Goal: Information Seeking & Learning: Learn about a topic

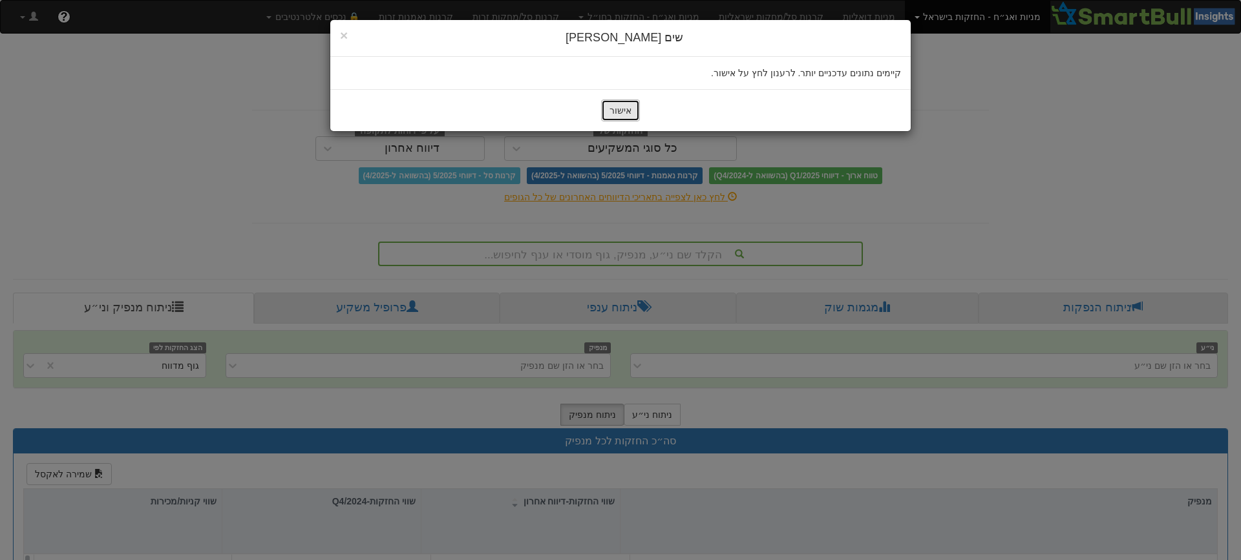
drag, startPoint x: 618, startPoint y: 113, endPoint x: 627, endPoint y: 112, distance: 9.1
click at [618, 113] on button "אישור" at bounding box center [620, 111] width 39 height 22
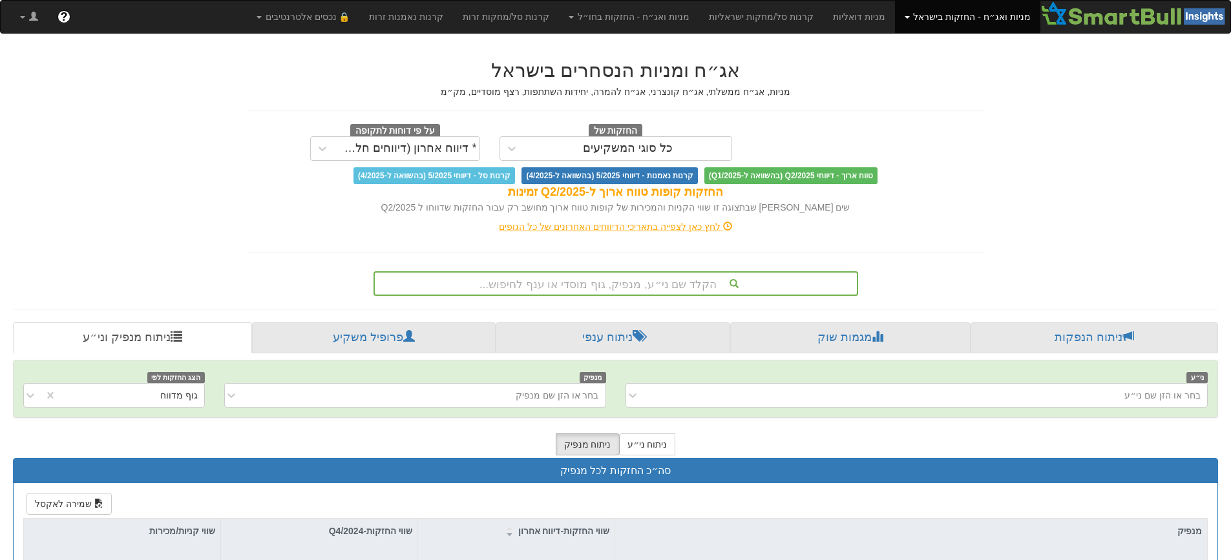
scroll to position [58, 0]
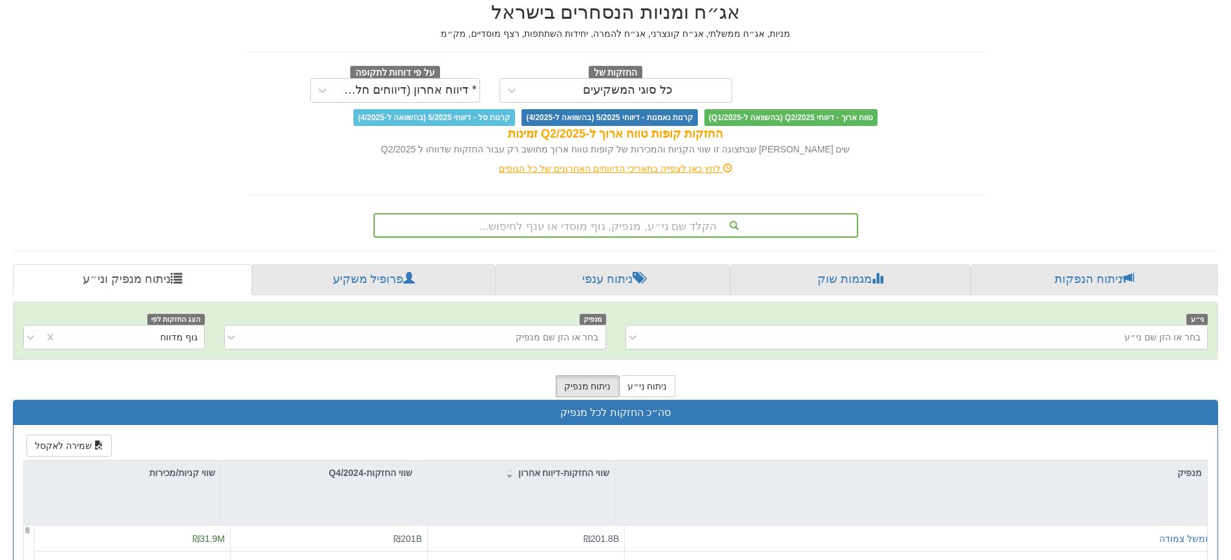
click at [641, 238] on div "הקלד שם ני״ע, מנפיק, גוף מוסדי או ענף לחיפוש..." at bounding box center [616, 225] width 485 height 25
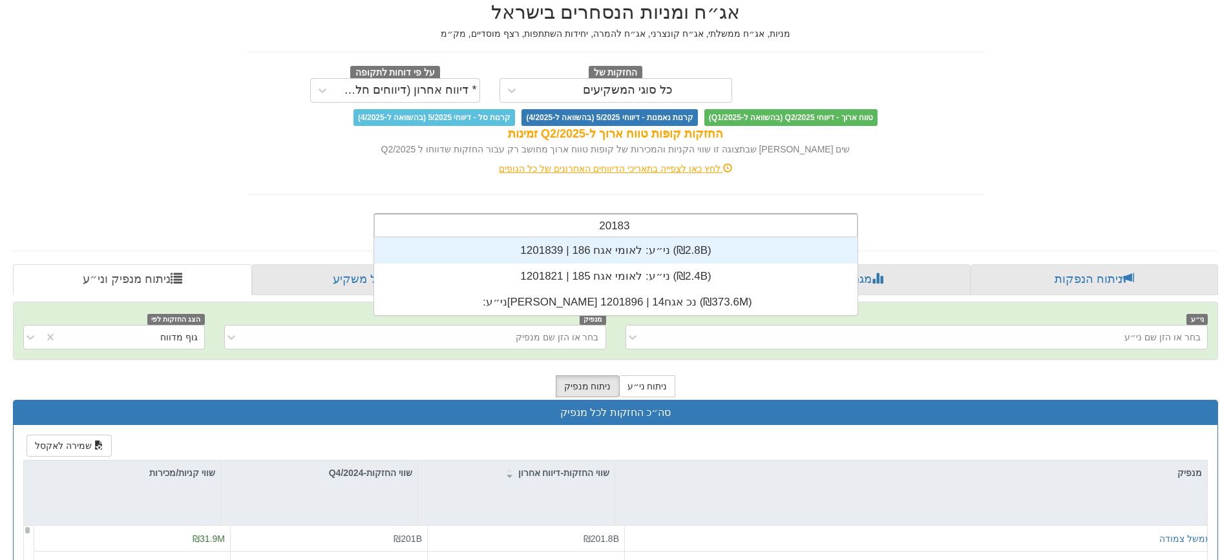
scroll to position [26, 0]
type input "1201839"
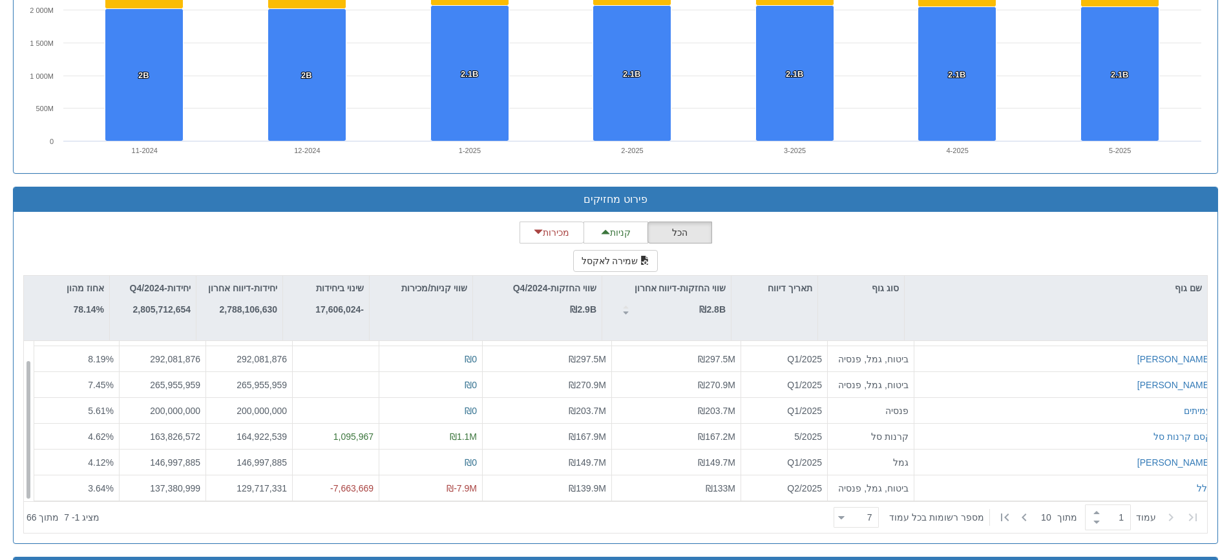
scroll to position [1079, 0]
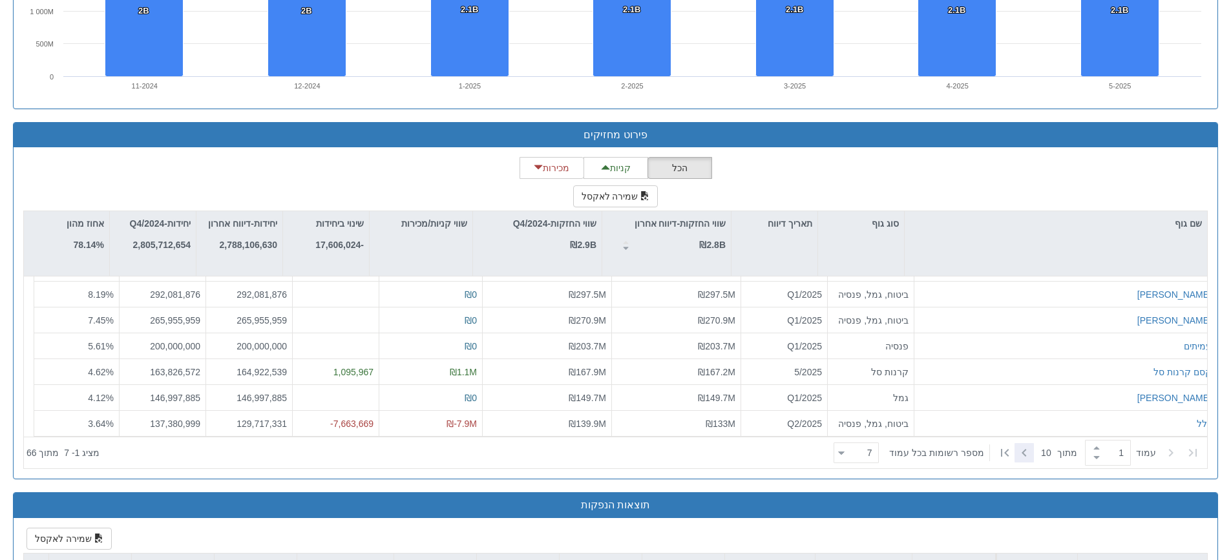
click at [1022, 455] on icon at bounding box center [1024, 453] width 5 height 8
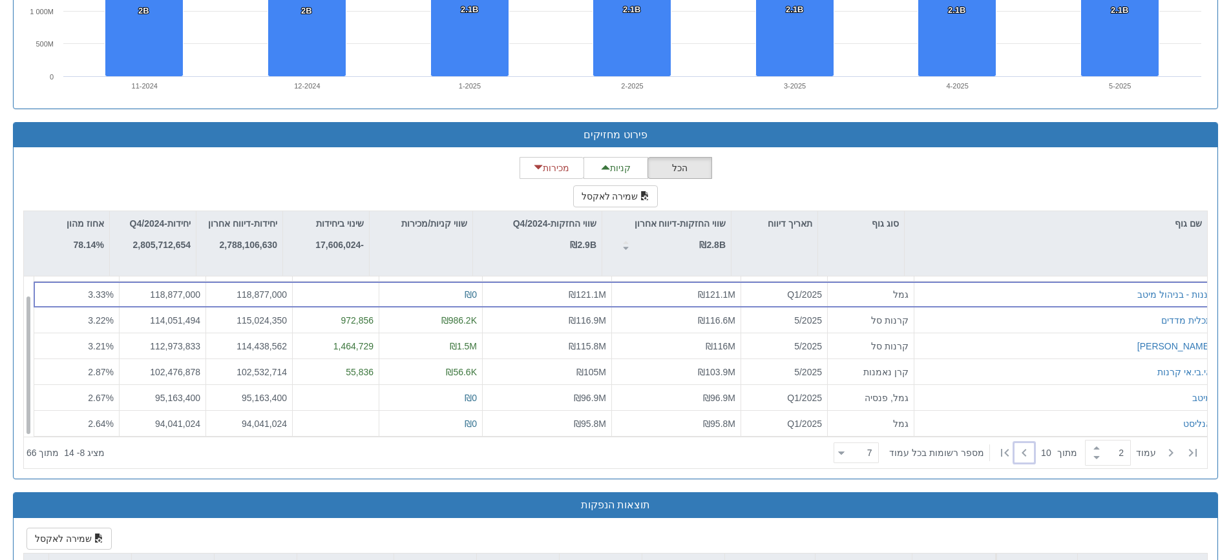
scroll to position [21, 0]
click at [1022, 453] on icon at bounding box center [1025, 453] width 16 height 16
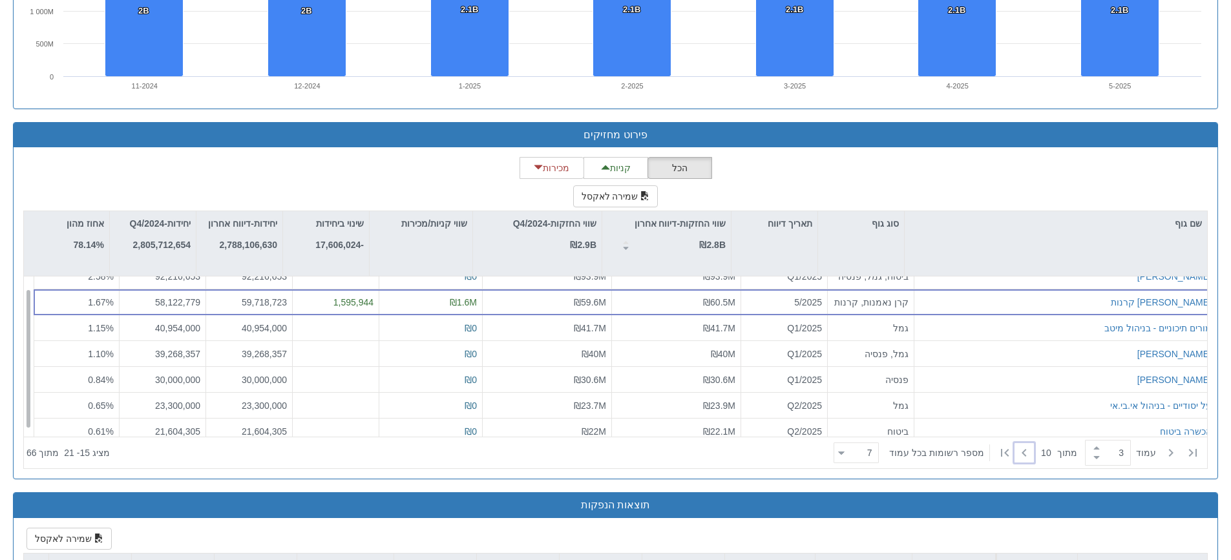
scroll to position [0, 0]
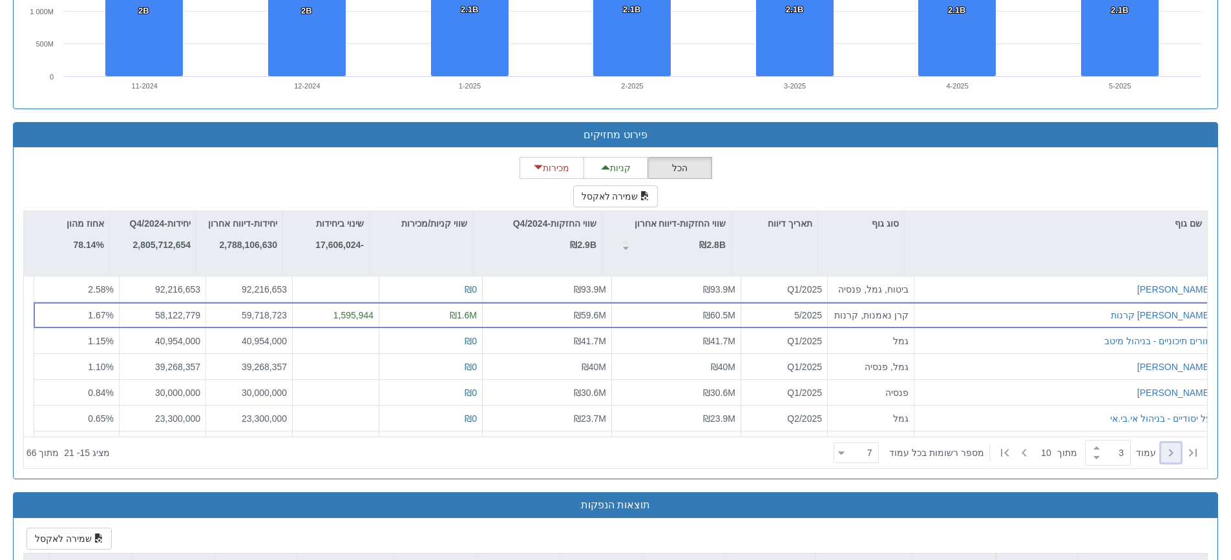
click at [1172, 458] on icon at bounding box center [1171, 453] width 16 height 16
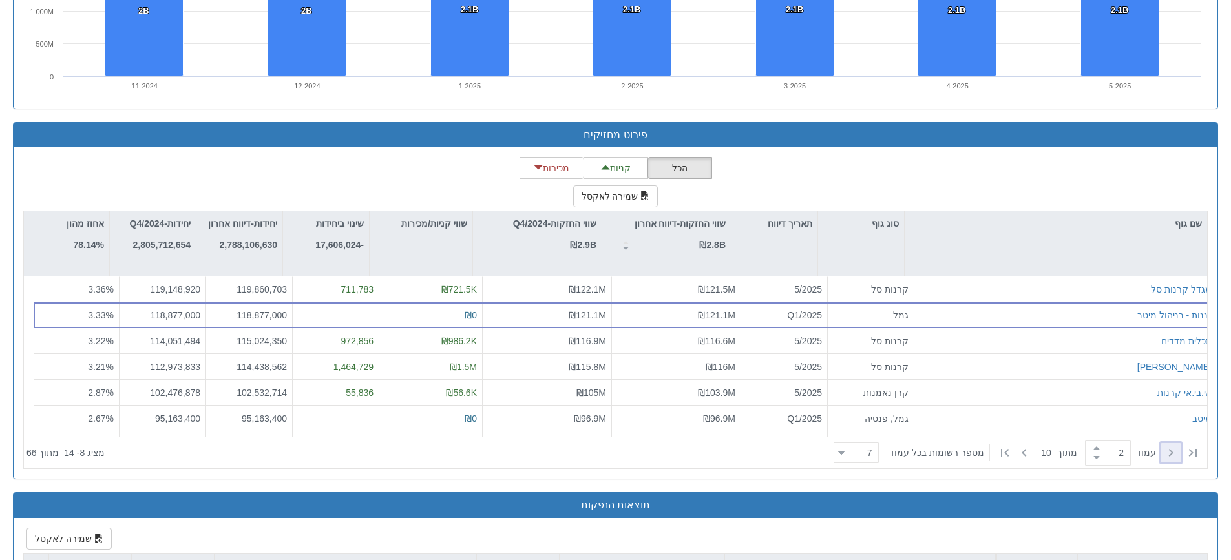
click at [1172, 452] on icon at bounding box center [1171, 453] width 16 height 16
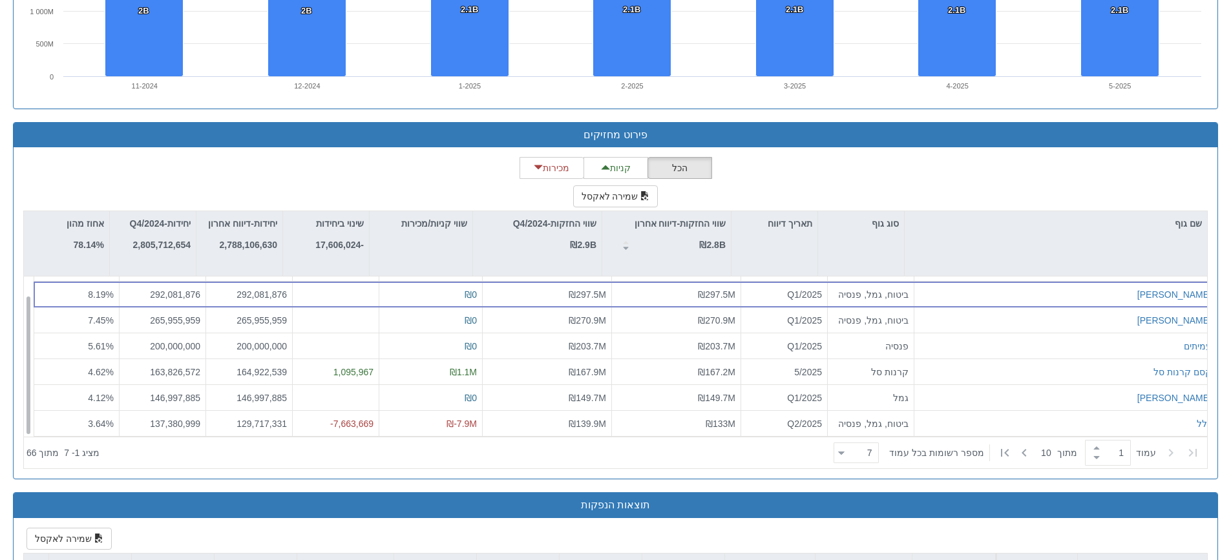
scroll to position [21, 0]
click at [1017, 453] on icon at bounding box center [1025, 453] width 16 height 16
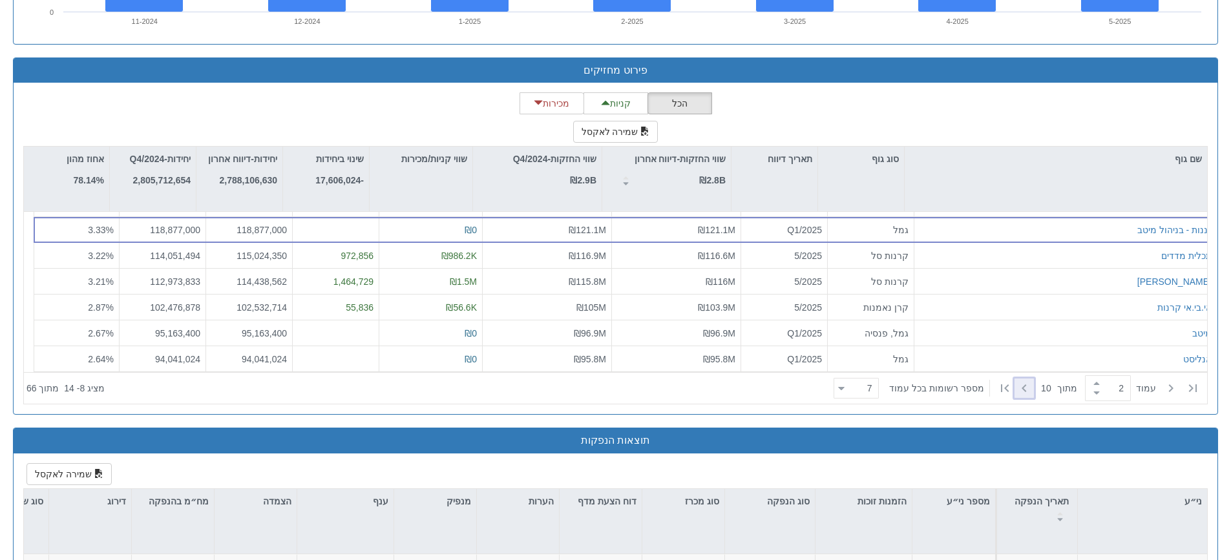
click at [1017, 388] on icon at bounding box center [1025, 389] width 16 height 16
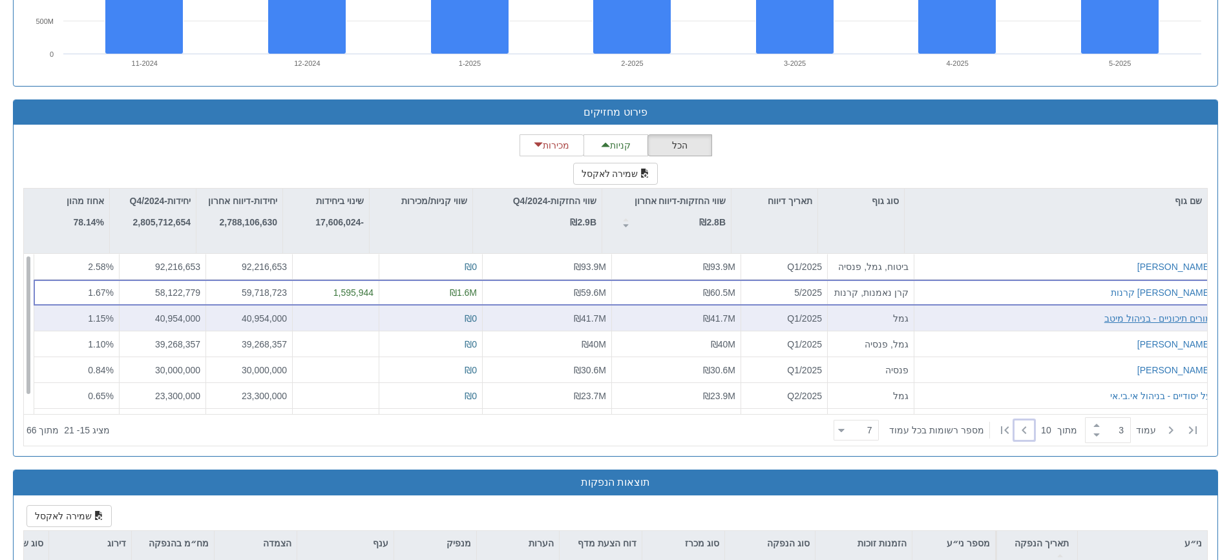
scroll to position [1079, 0]
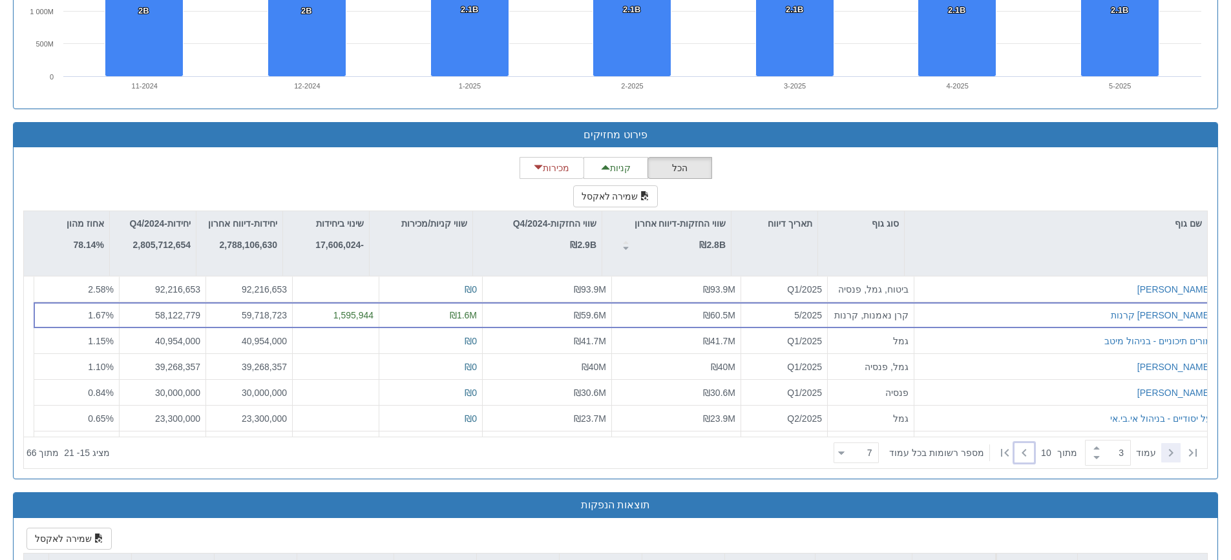
click at [1166, 451] on icon at bounding box center [1171, 453] width 16 height 16
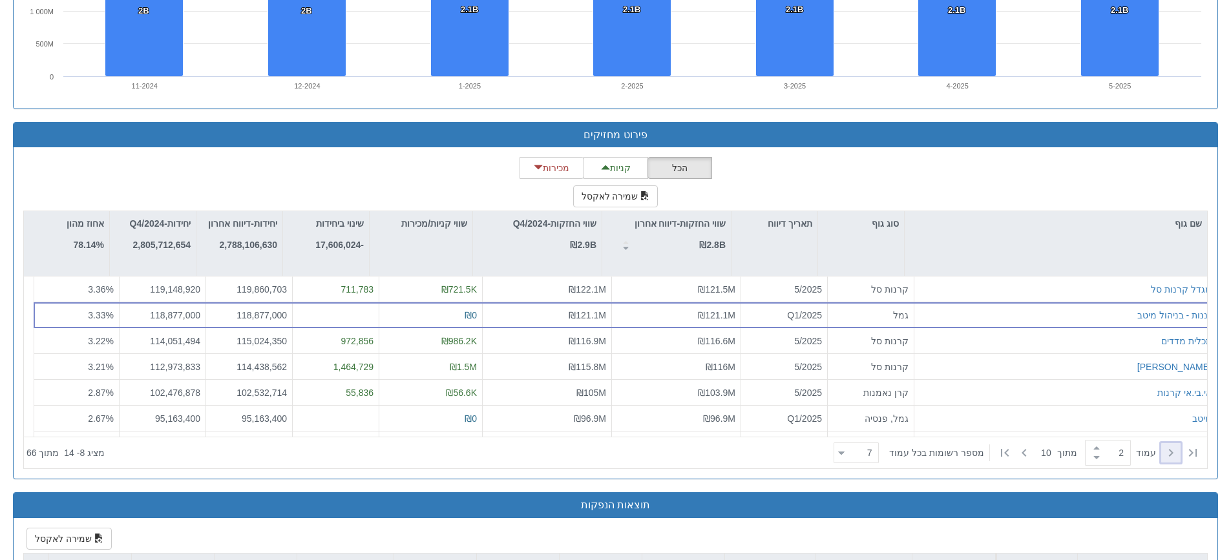
click at [1166, 451] on icon at bounding box center [1171, 453] width 16 height 16
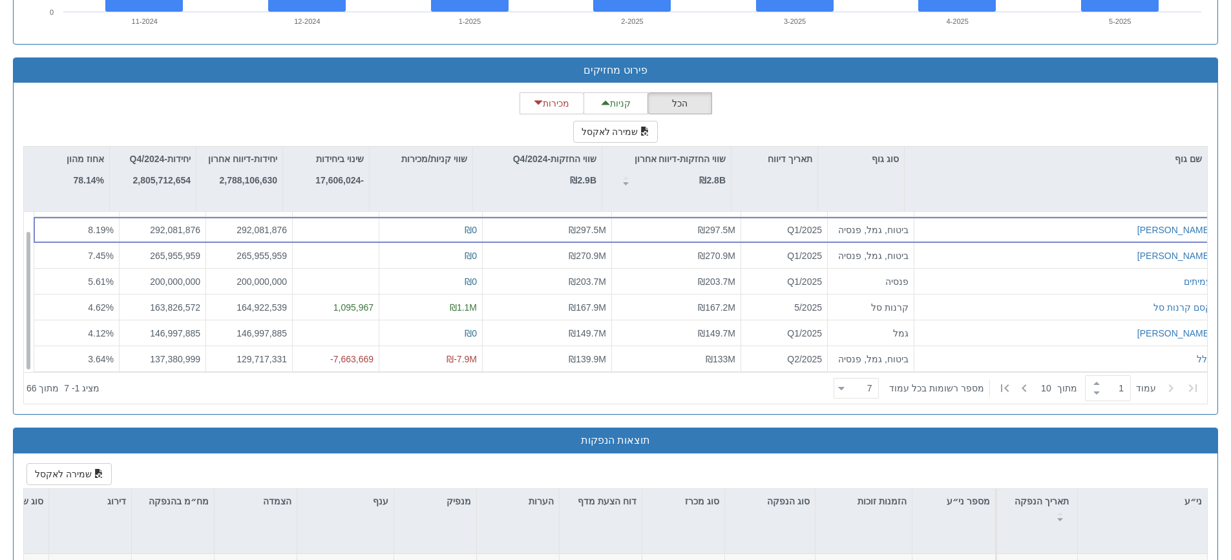
scroll to position [21, 0]
click at [1017, 392] on icon at bounding box center [1025, 389] width 16 height 16
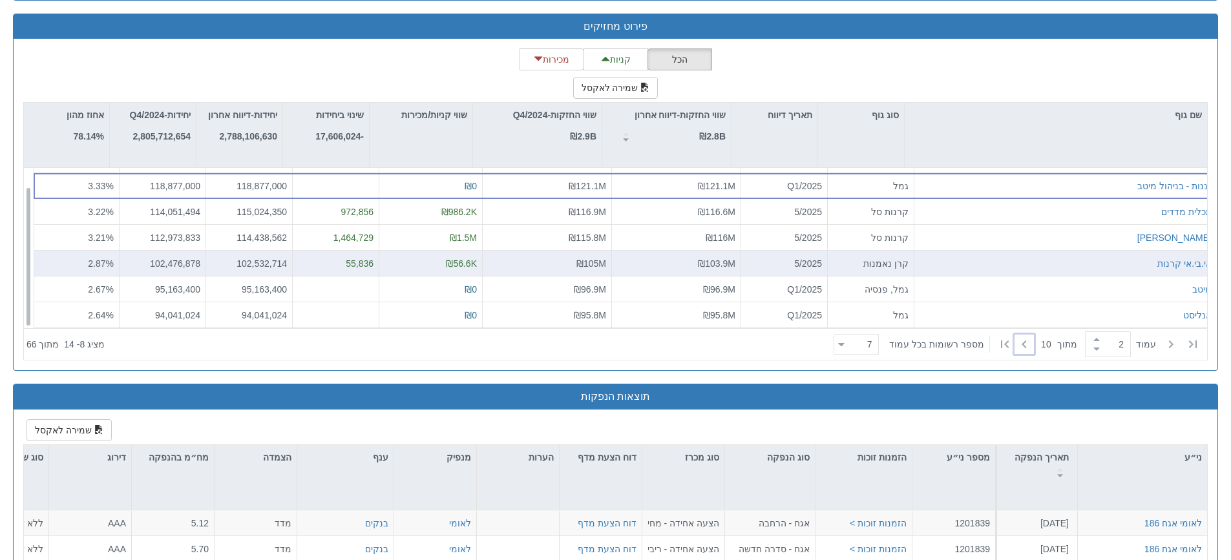
scroll to position [1208, 0]
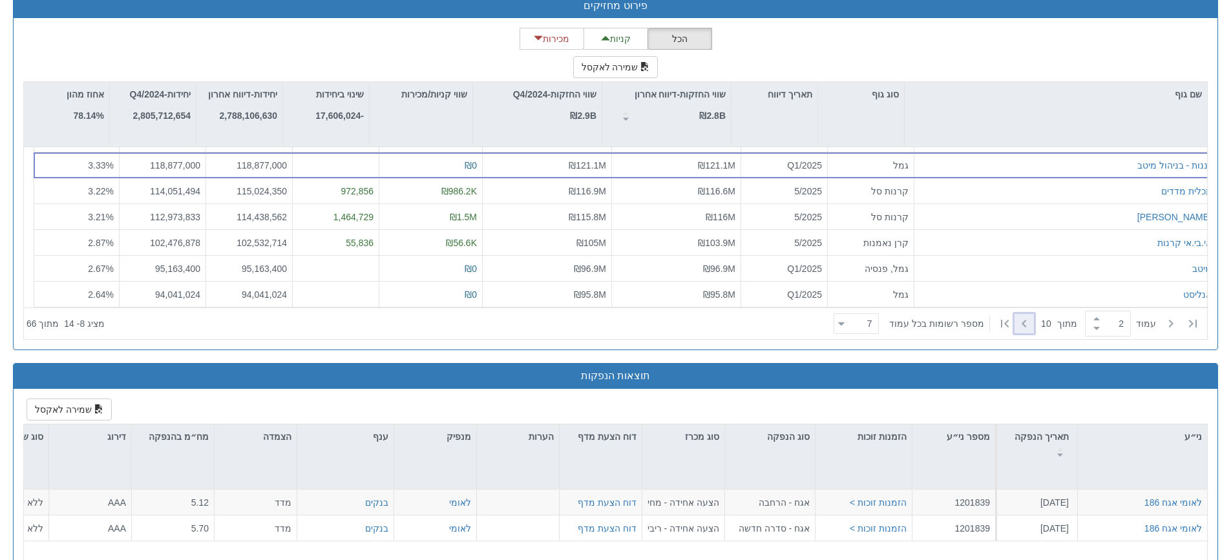
click at [1019, 328] on icon at bounding box center [1025, 324] width 16 height 16
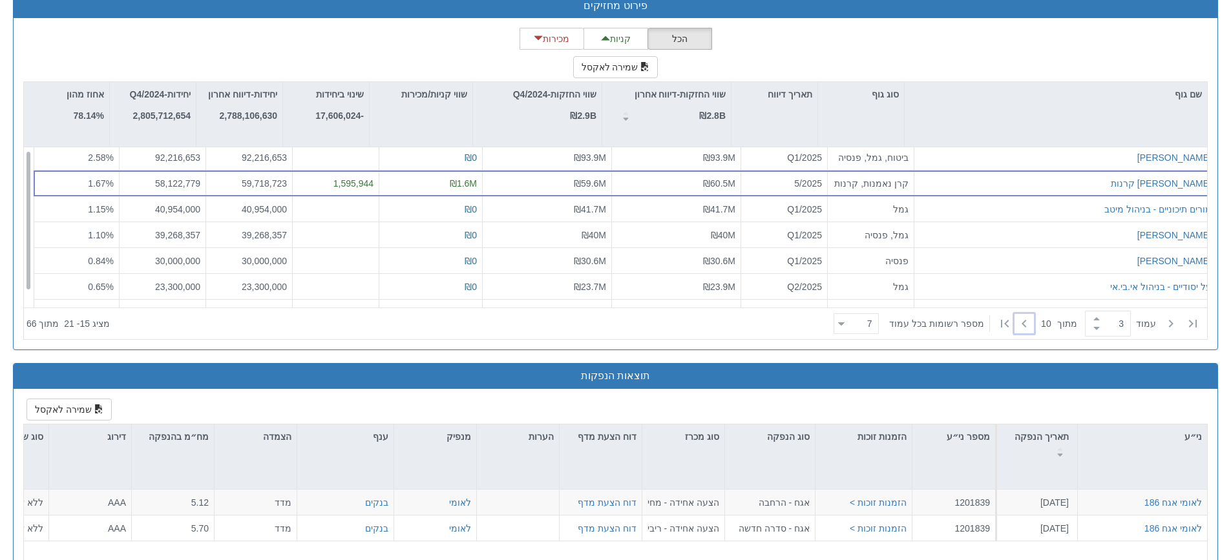
scroll to position [0, 0]
click at [1170, 325] on icon at bounding box center [1171, 324] width 16 height 16
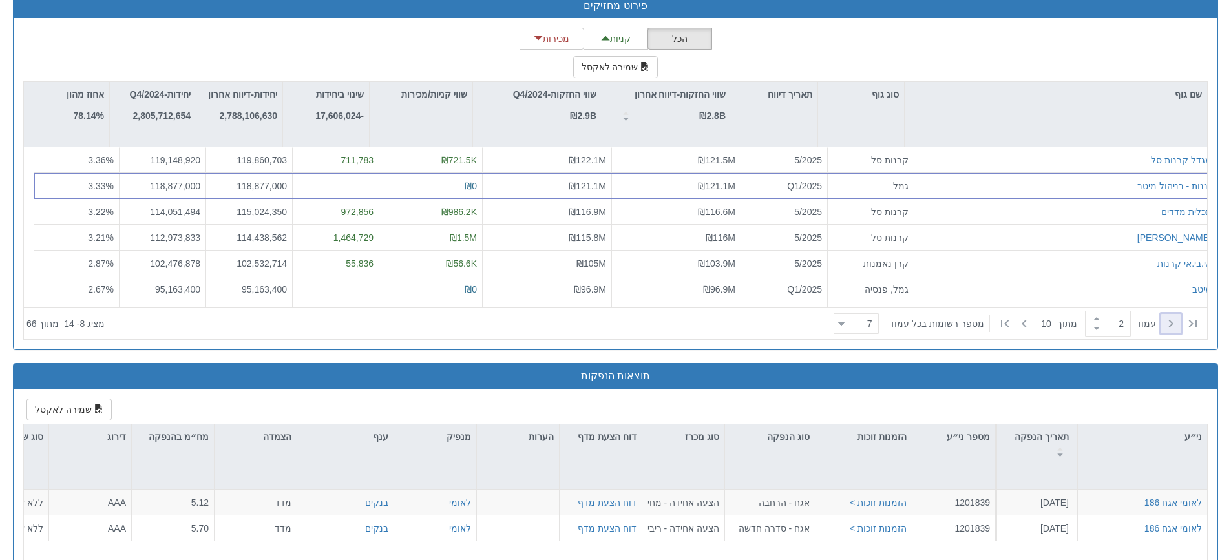
click at [1170, 325] on icon at bounding box center [1171, 324] width 16 height 16
type input "1"
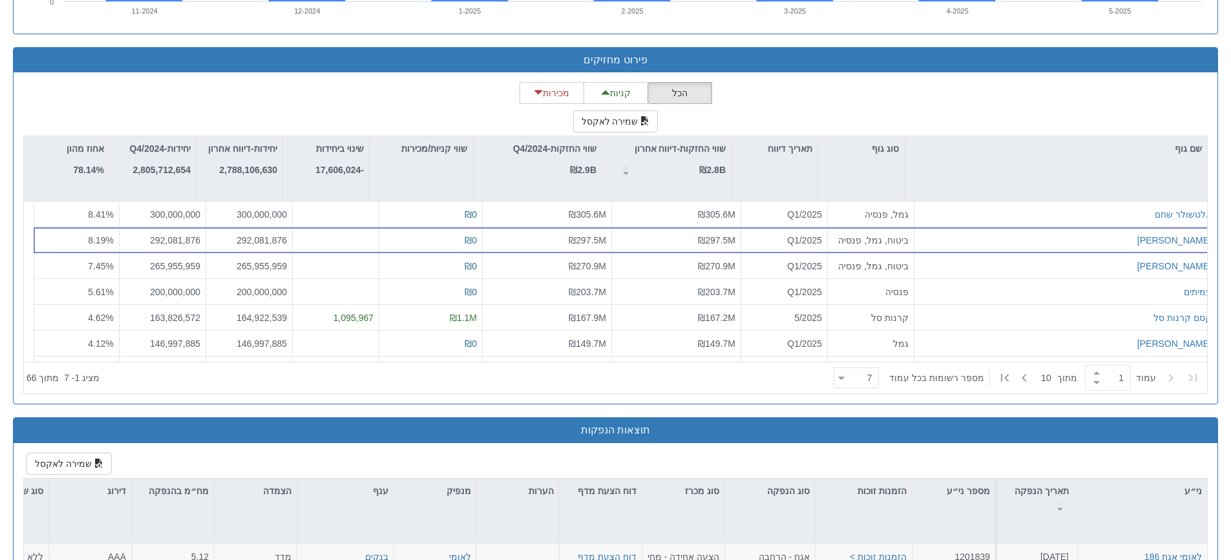
scroll to position [1079, 0]
